Goal: Check status: Check status

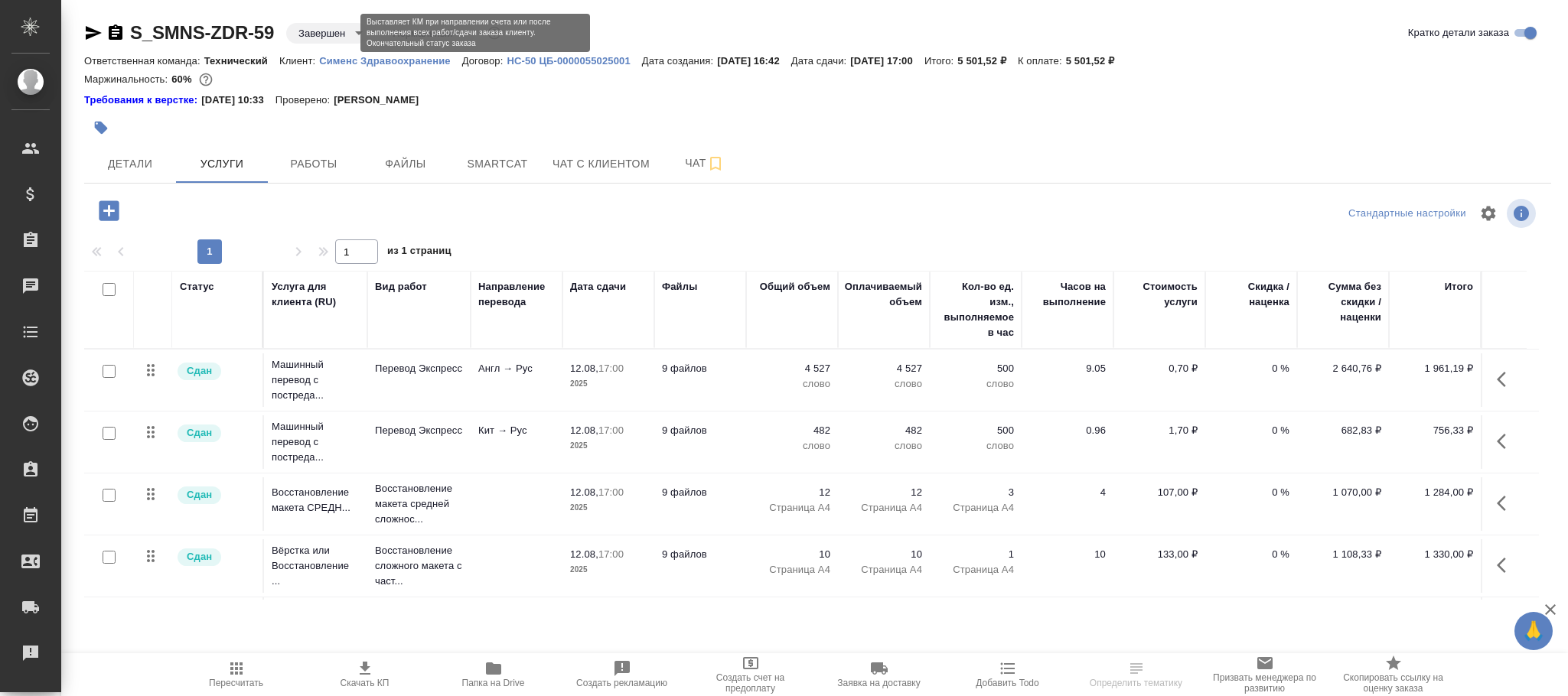
click at [336, 39] on body "🙏 .cls-1 fill:#fff; AWATERA Фокина [PERSON_NAME] Клиенты Спецификации Заказы Ча…" at bounding box center [784, 348] width 1568 height 696
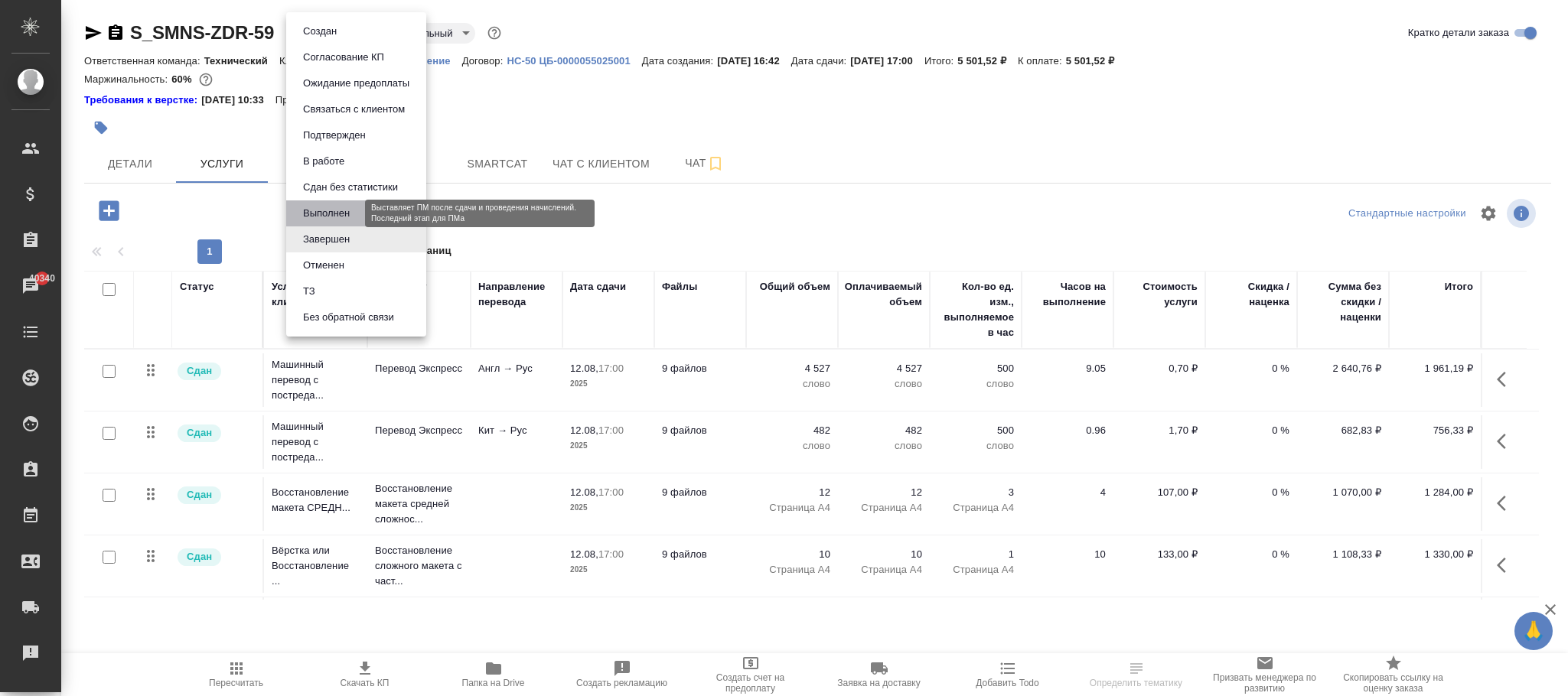
click at [345, 215] on button "Выполнен" at bounding box center [326, 213] width 56 height 17
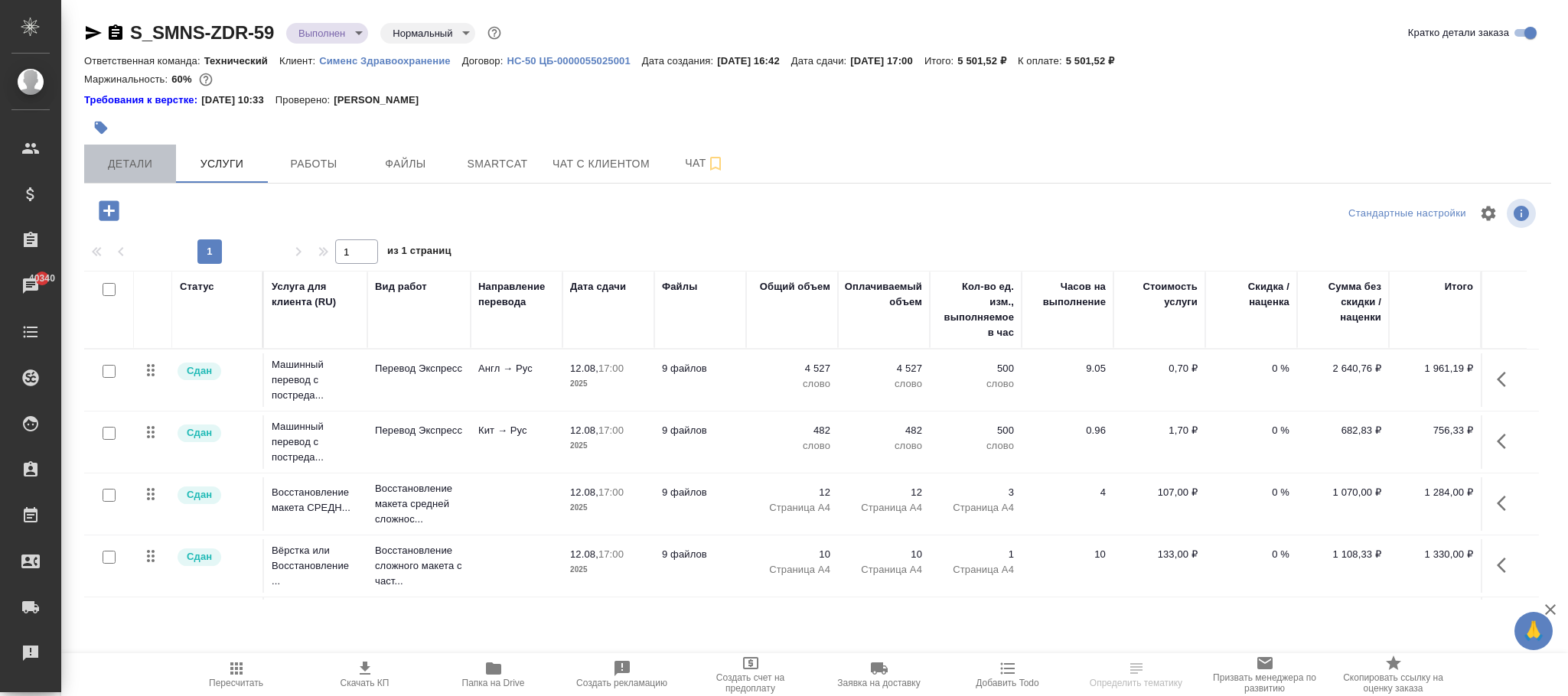
click at [126, 166] on span "Детали" at bounding box center [129, 164] width 73 height 19
click at [133, 167] on span "Детали" at bounding box center [129, 164] width 73 height 19
click at [129, 155] on span "Детали" at bounding box center [129, 164] width 73 height 19
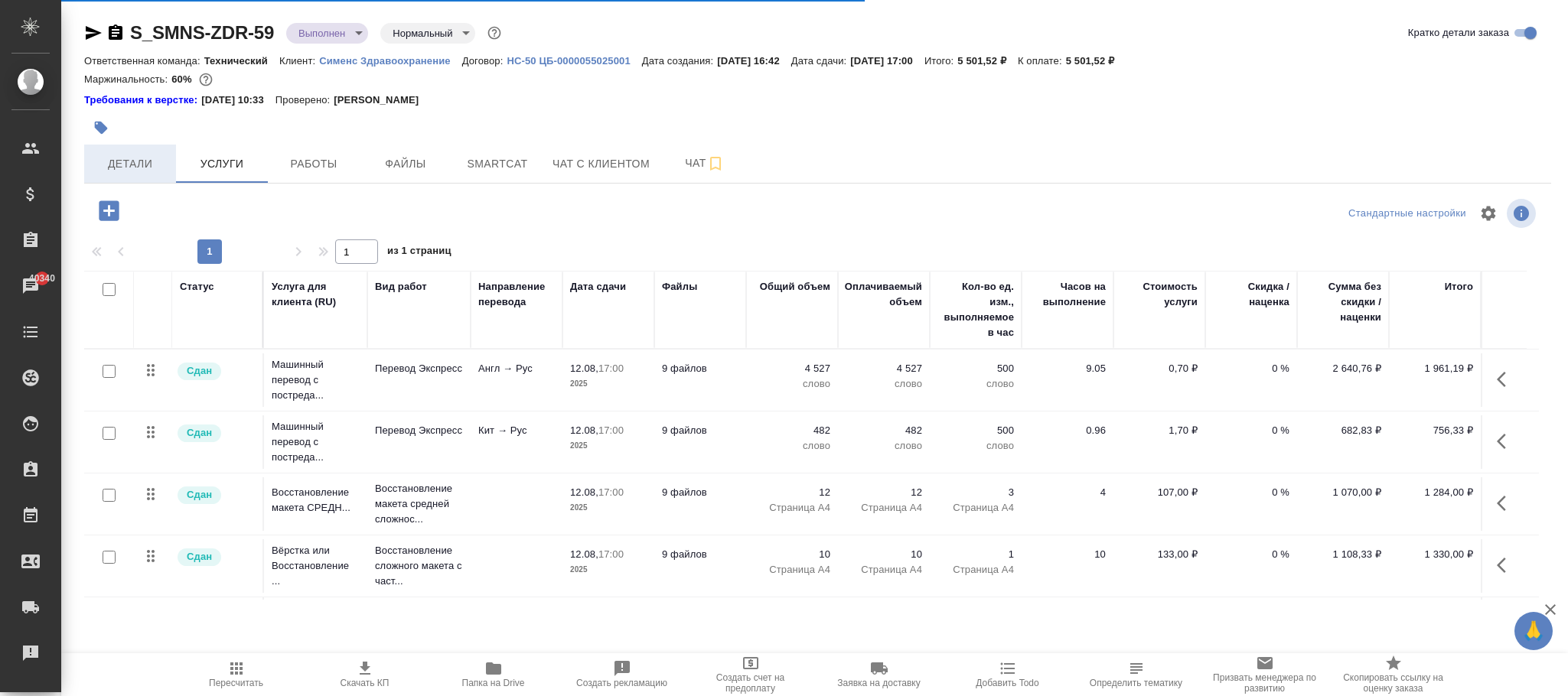
click at [137, 170] on span "Детали" at bounding box center [129, 164] width 73 height 19
click at [238, 664] on icon "button" at bounding box center [236, 668] width 18 height 18
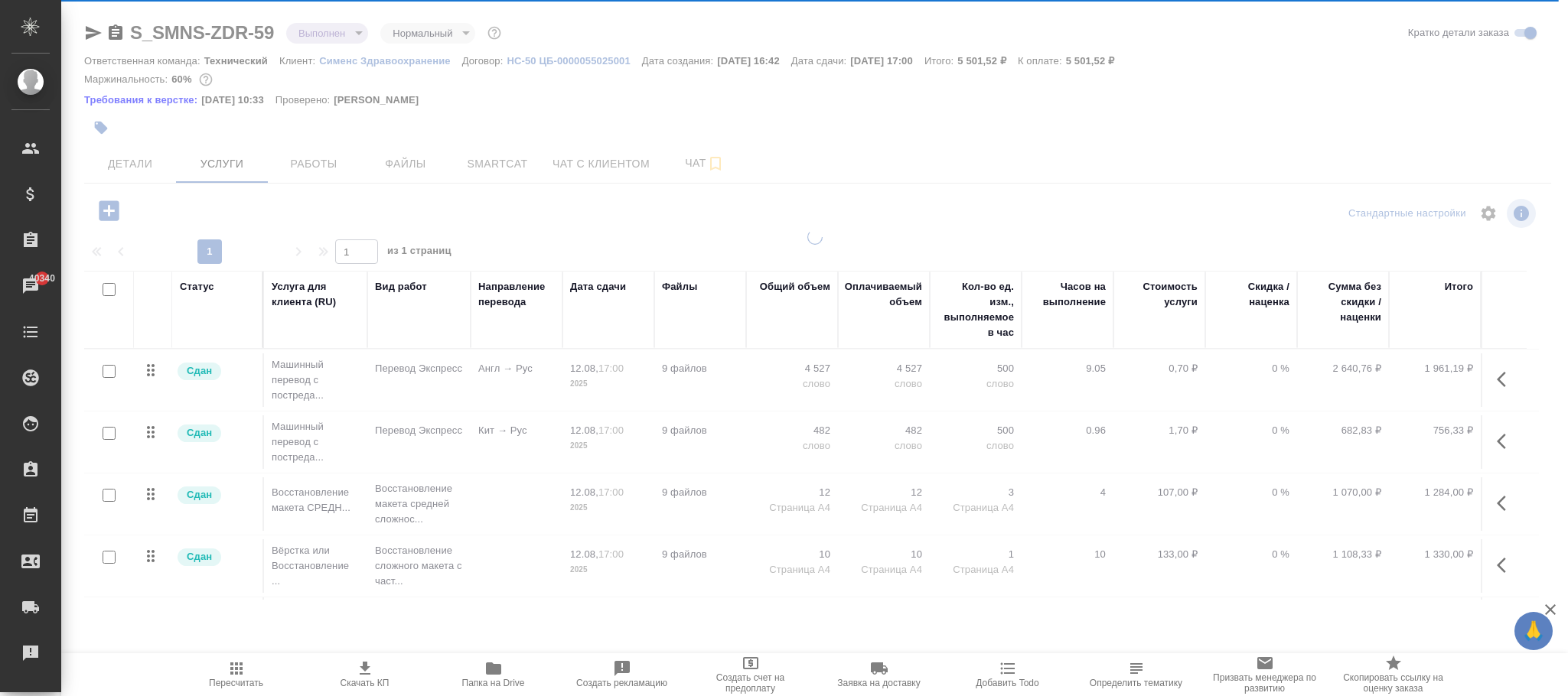
click at [934, 122] on div at bounding box center [815, 319] width 1506 height 638
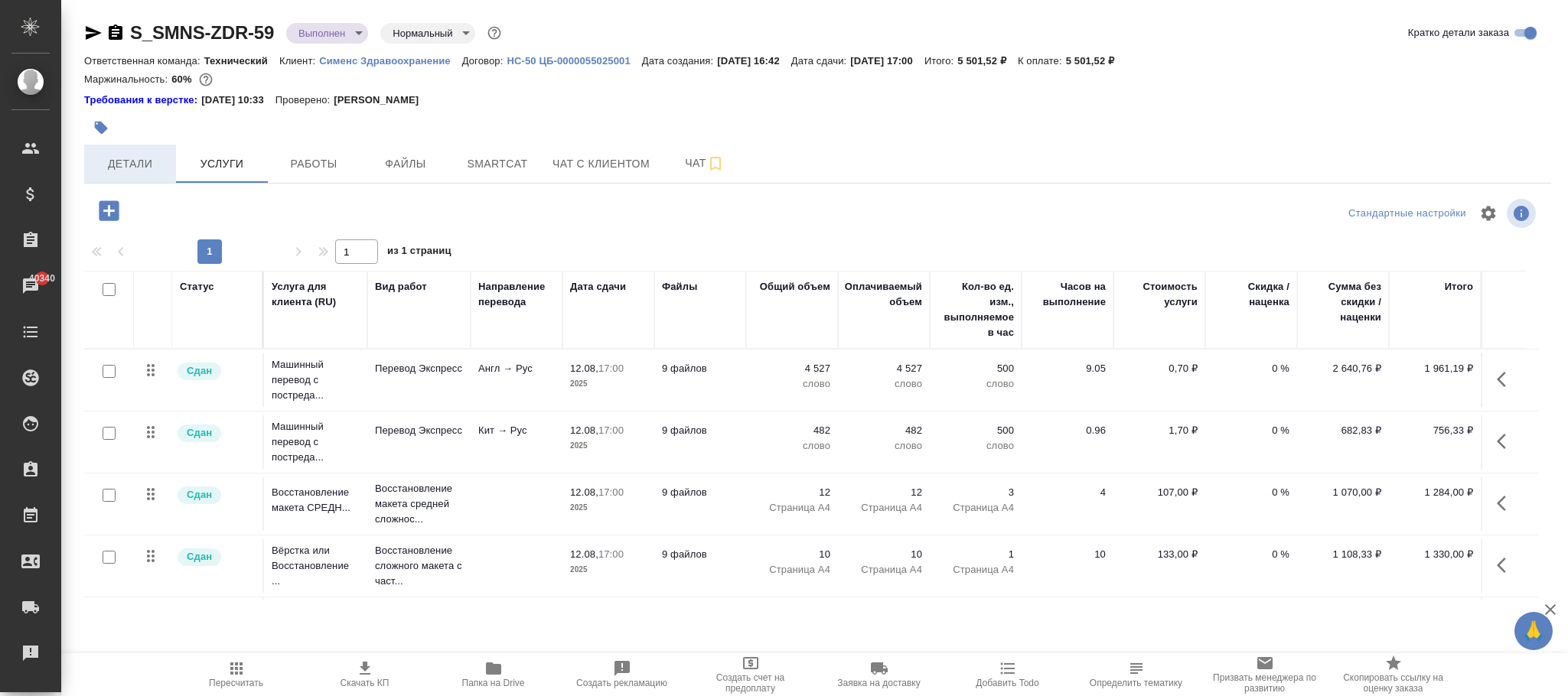
click at [126, 168] on span "Детали" at bounding box center [129, 164] width 73 height 19
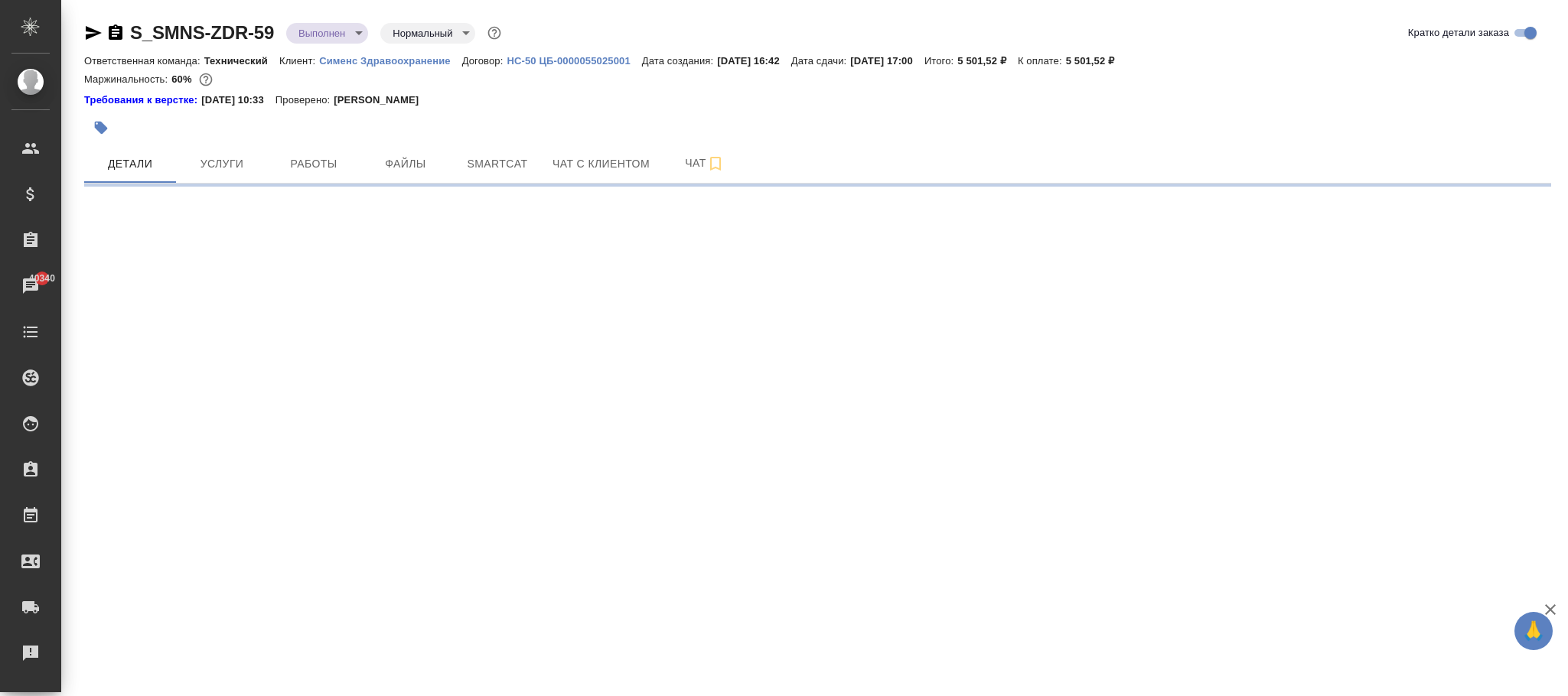
select select "RU"
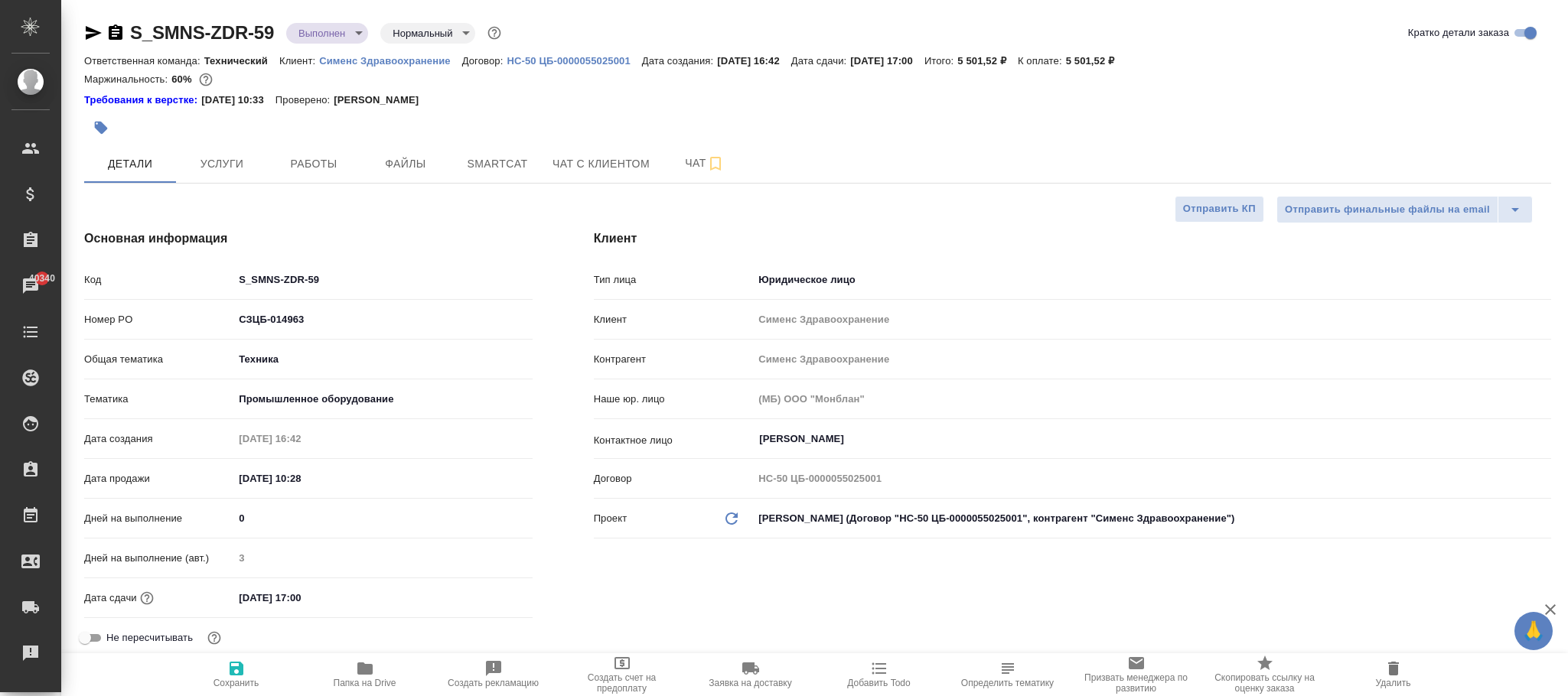
type textarea "x"
click at [242, 670] on icon "button" at bounding box center [236, 668] width 13 height 13
type textarea "x"
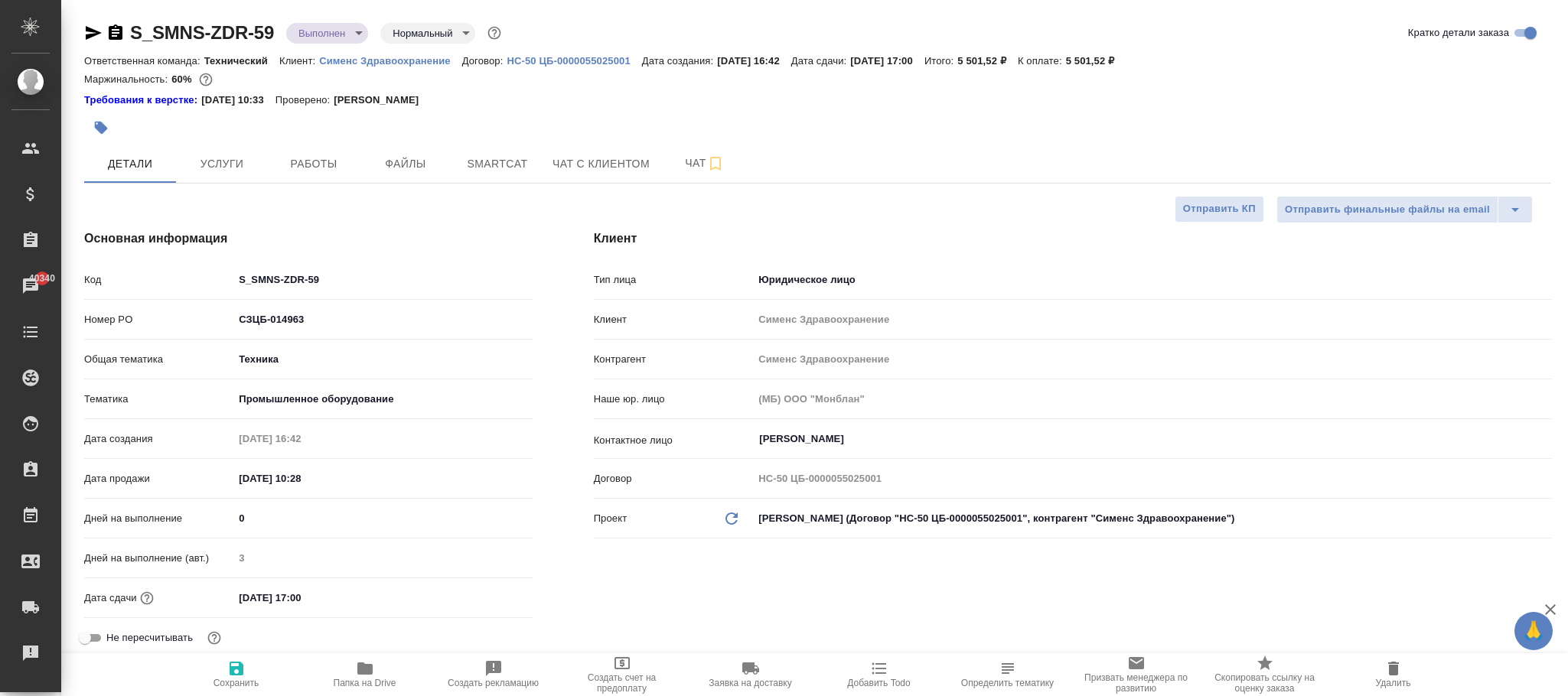
type textarea "x"
